Goal: Task Accomplishment & Management: Manage account settings

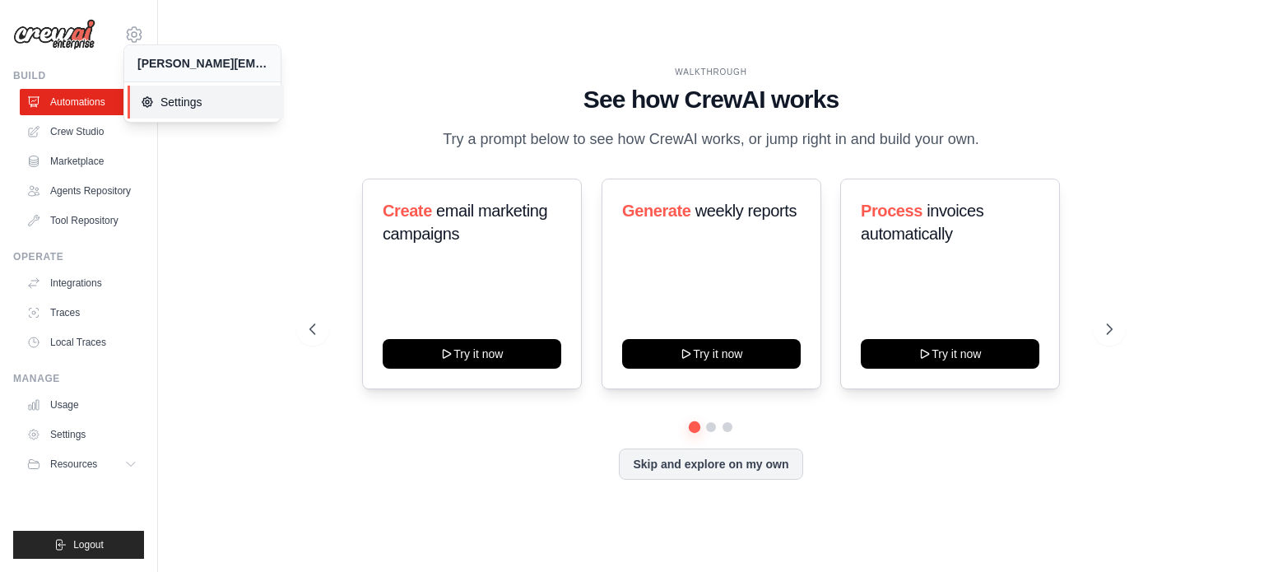
click at [194, 105] on span "Settings" at bounding box center [206, 102] width 130 height 16
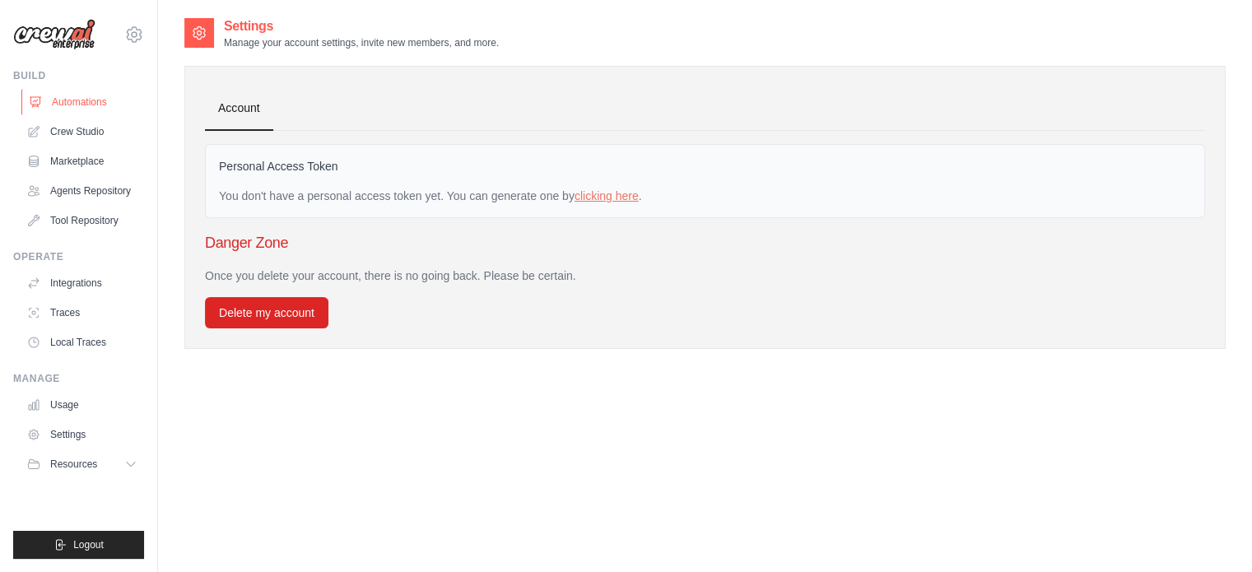
click at [81, 114] on link "Automations" at bounding box center [83, 102] width 124 height 26
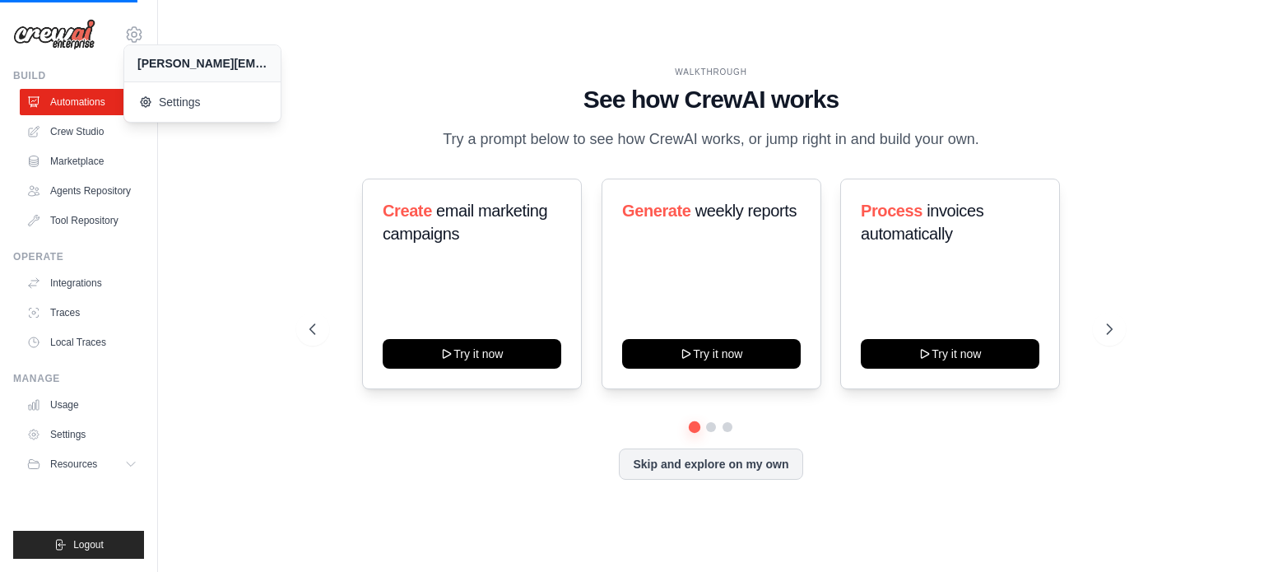
click at [212, 231] on div "WALKTHROUGH See how [PERSON_NAME] works Try a prompt below to see how [PERSON_N…" at bounding box center [711, 285] width 1054 height 539
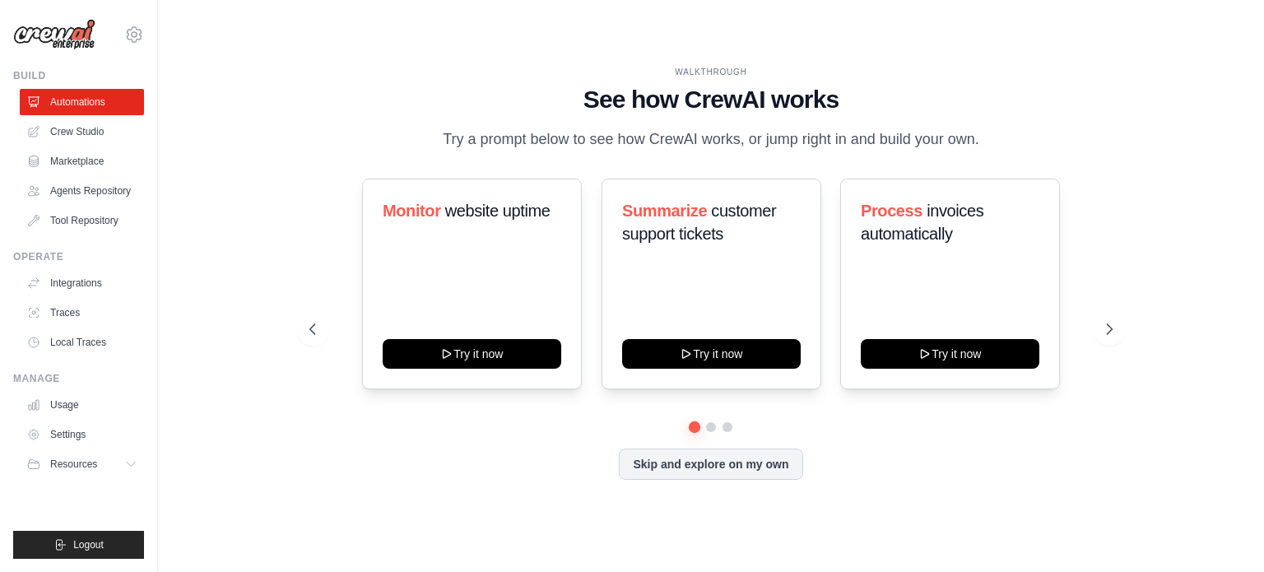
click at [83, 139] on link "Crew Studio" at bounding box center [82, 132] width 124 height 26
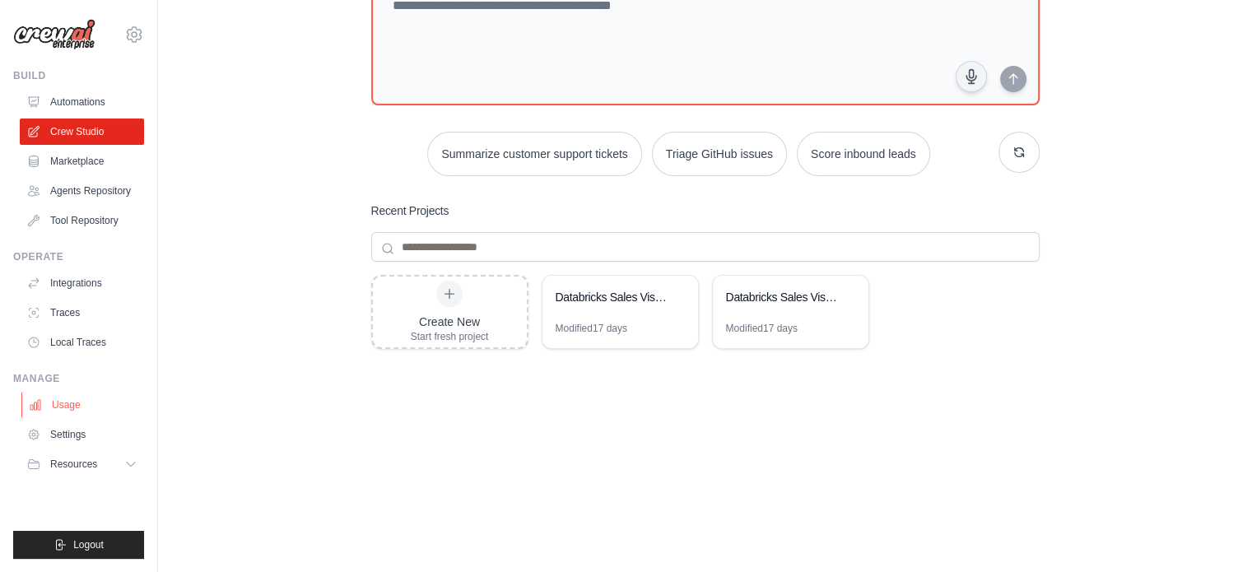
scroll to position [140, 0]
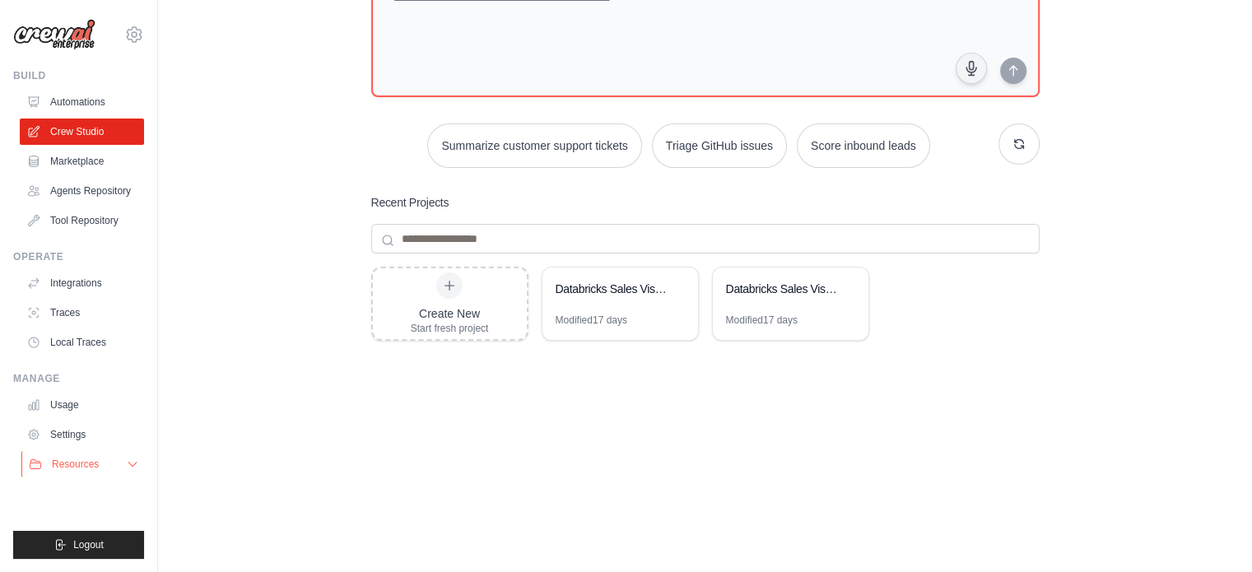
click at [128, 470] on icon at bounding box center [132, 464] width 13 height 13
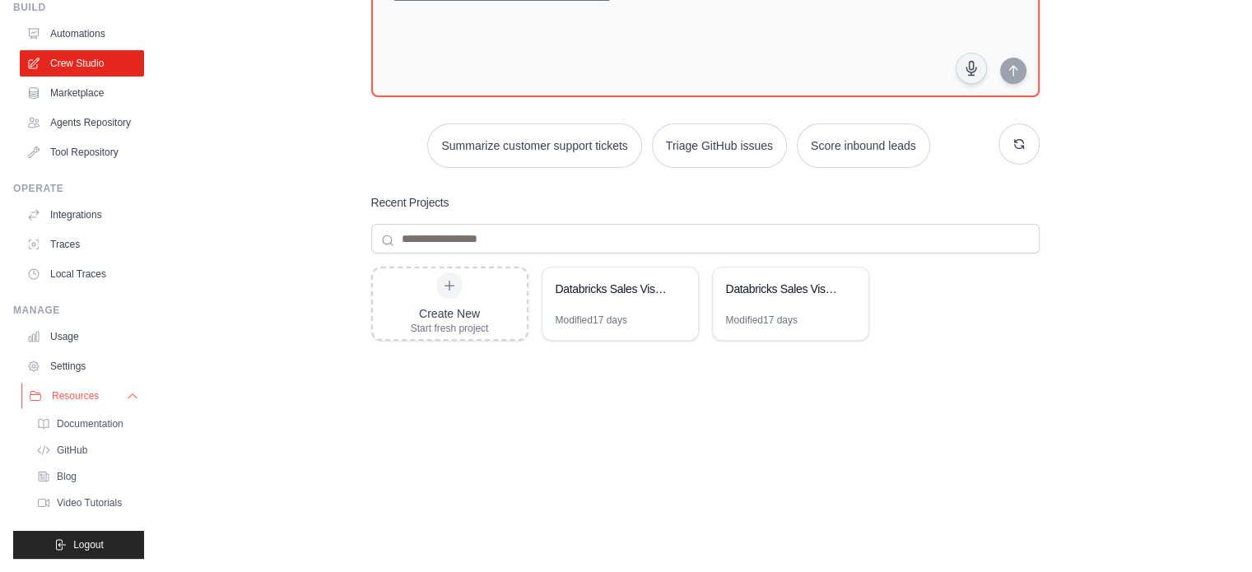
click at [126, 394] on icon at bounding box center [132, 395] width 13 height 13
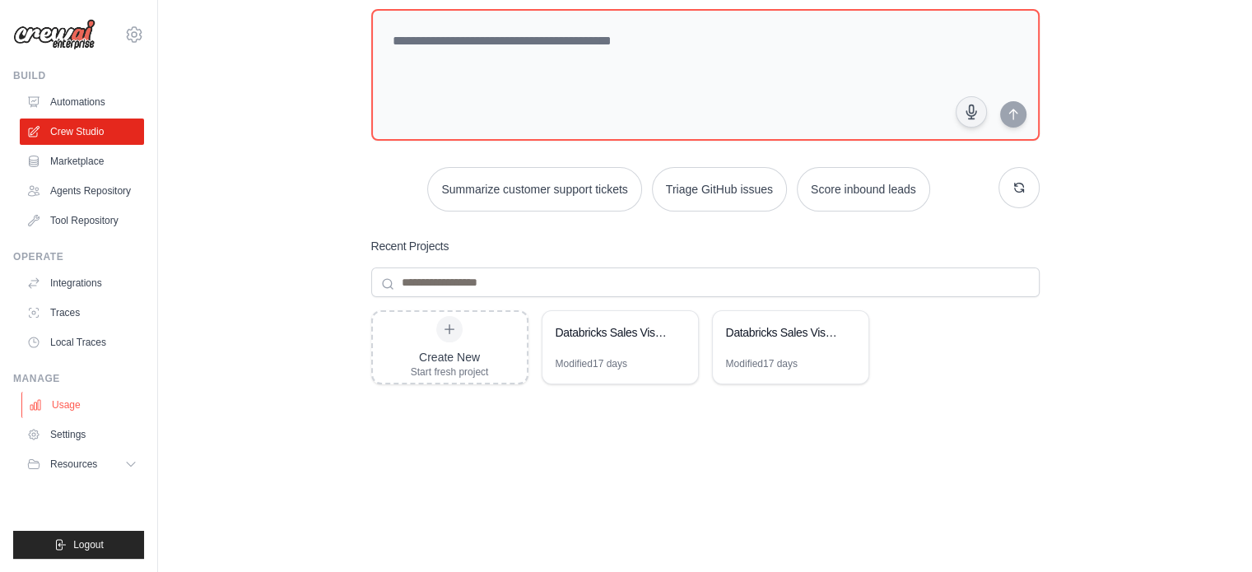
scroll to position [0, 0]
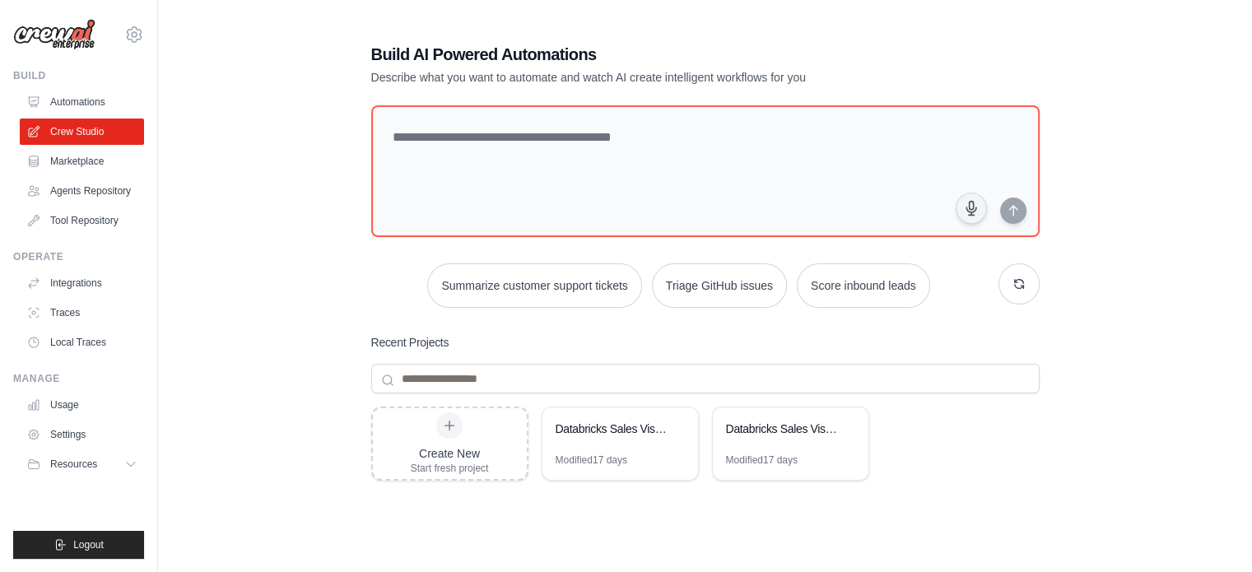
click at [145, 26] on div "pedro.rossi@ab-inbev.com Settings Build Automations" at bounding box center [79, 286] width 158 height 572
click at [142, 29] on div "pedro.rossi@ab-inbev.com Settings" at bounding box center [78, 26] width 131 height 53
click at [137, 38] on icon at bounding box center [134, 35] width 20 height 20
click at [168, 109] on span "Settings" at bounding box center [206, 102] width 130 height 16
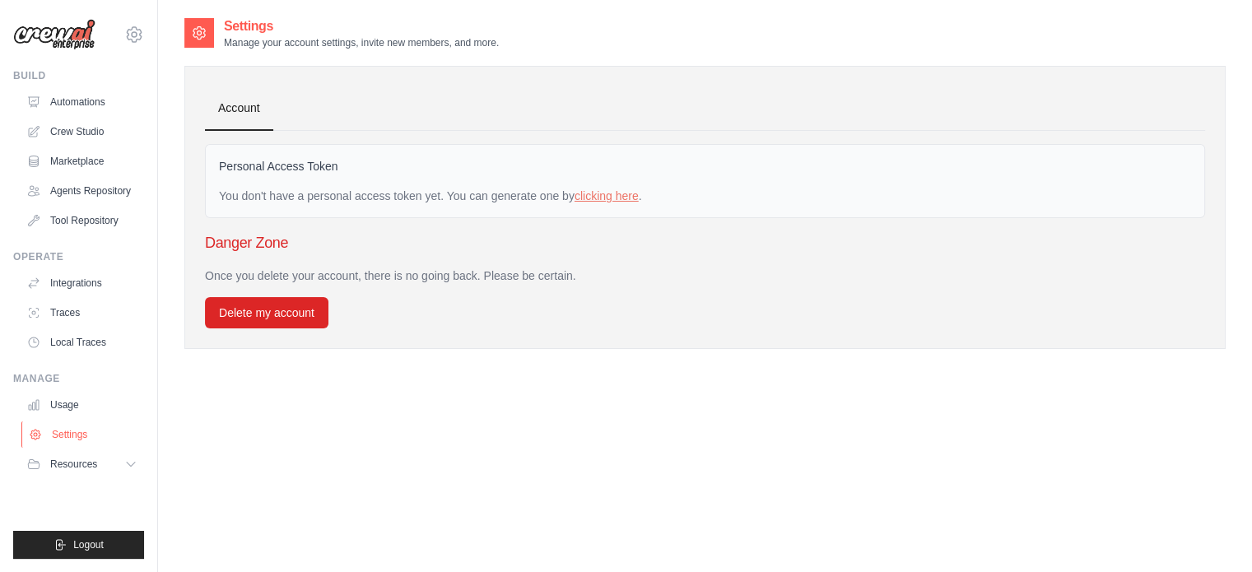
click at [95, 430] on link "Settings" at bounding box center [83, 434] width 124 height 26
